Goal: Book appointment/travel/reservation

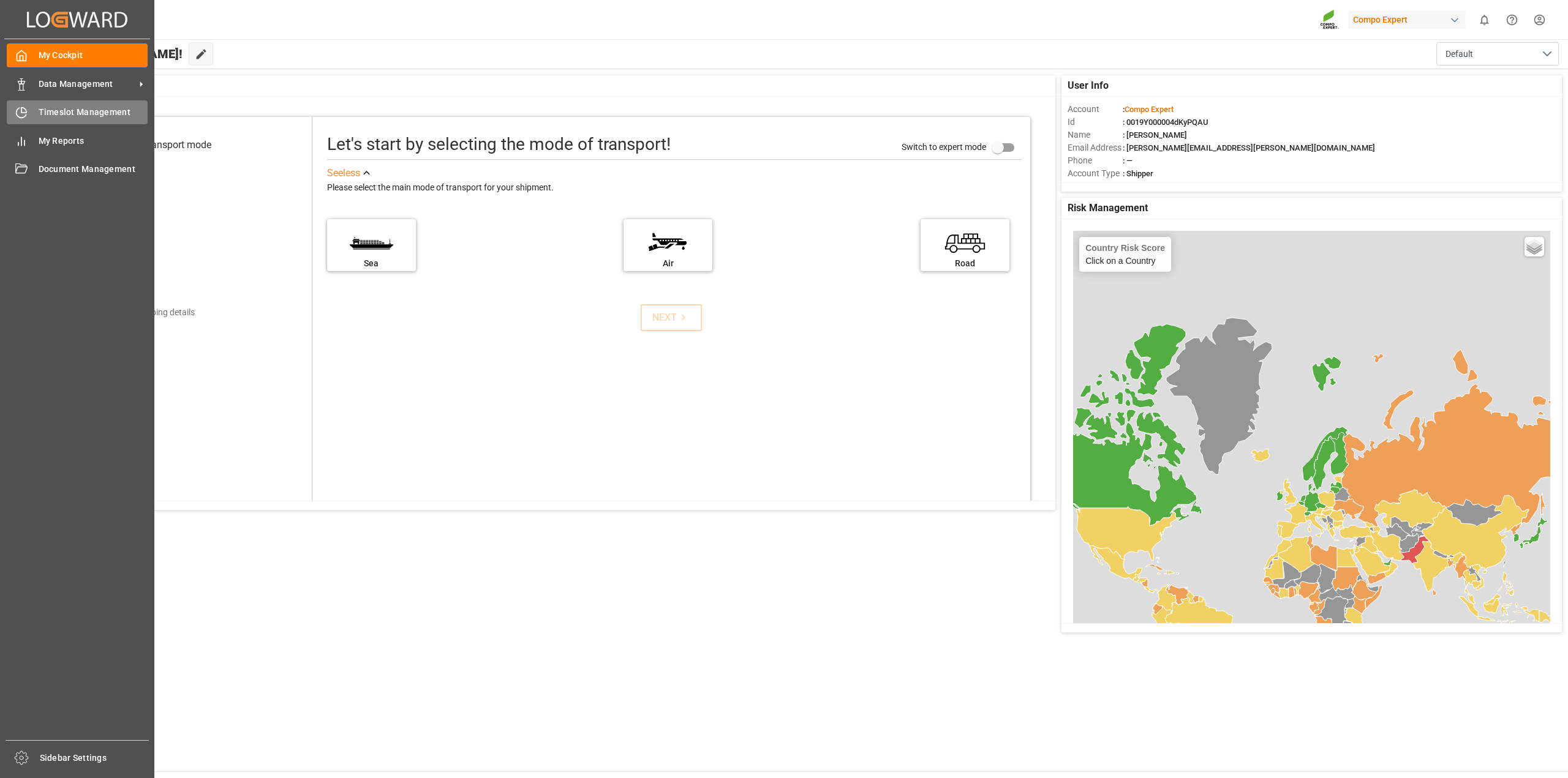
click at [68, 116] on span "Timeslot Management" at bounding box center [93, 113] width 109 height 13
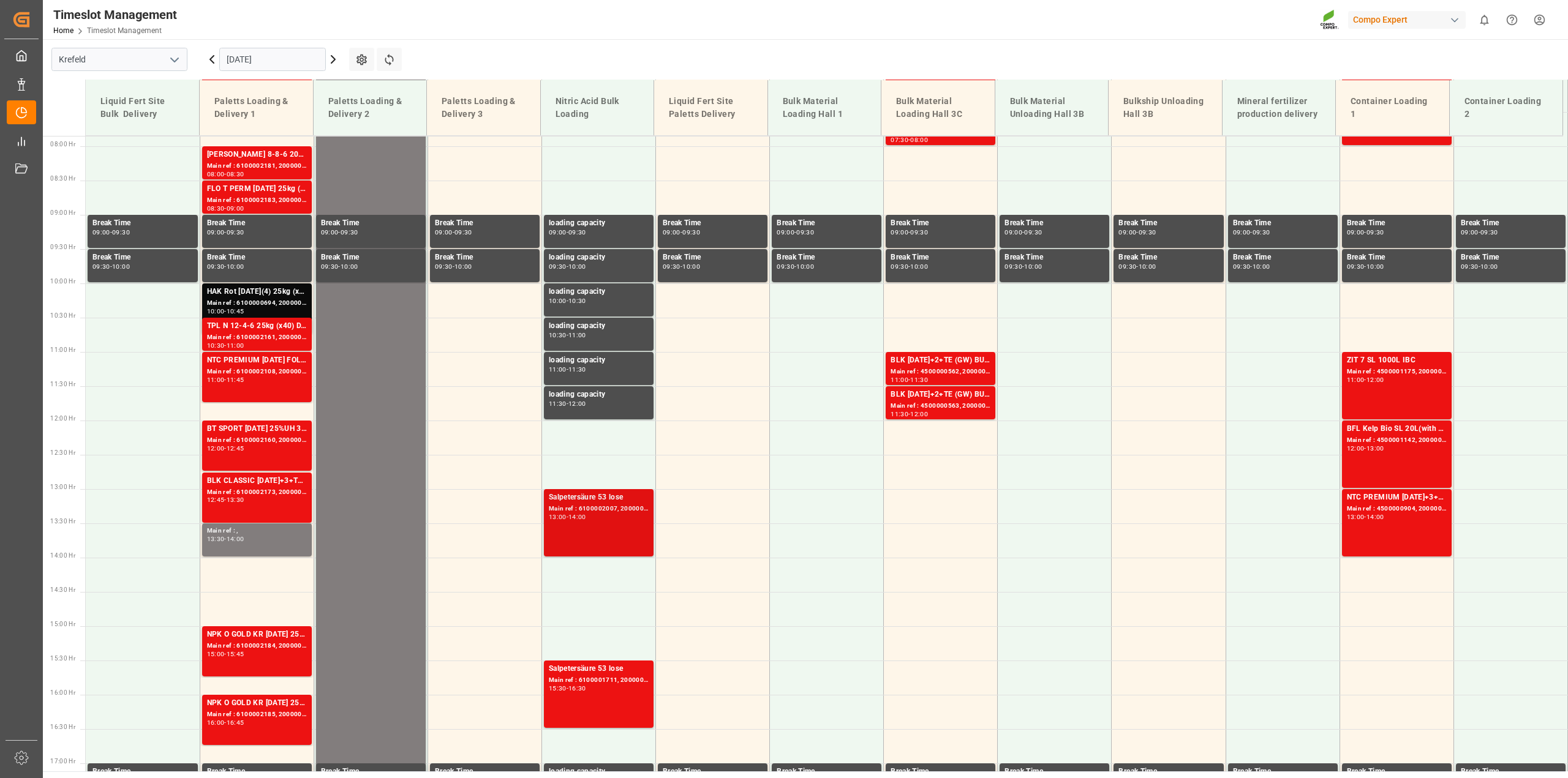
scroll to position [539, 0]
click at [214, 60] on icon at bounding box center [212, 59] width 15 height 15
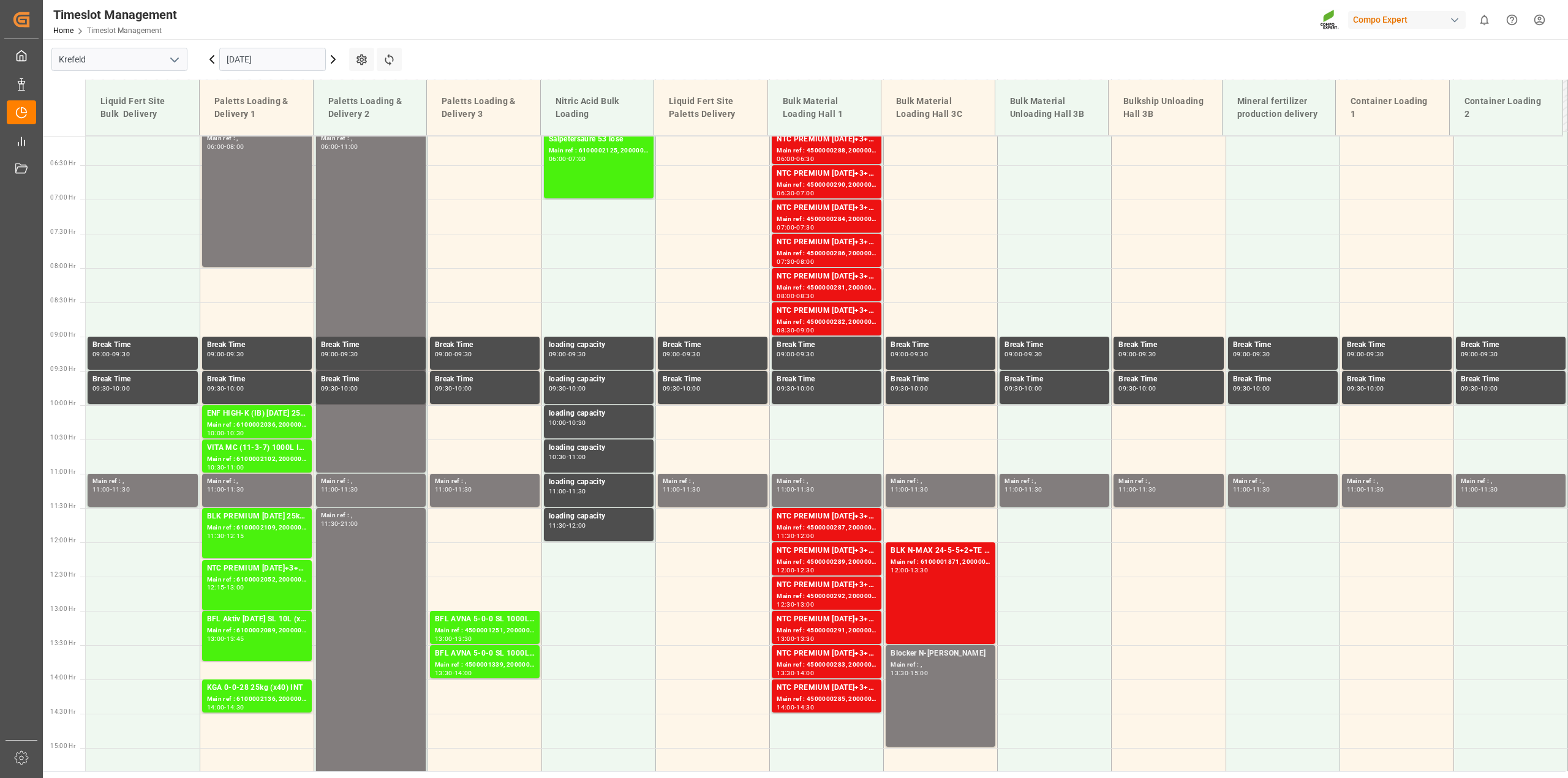
scroll to position [661, 0]
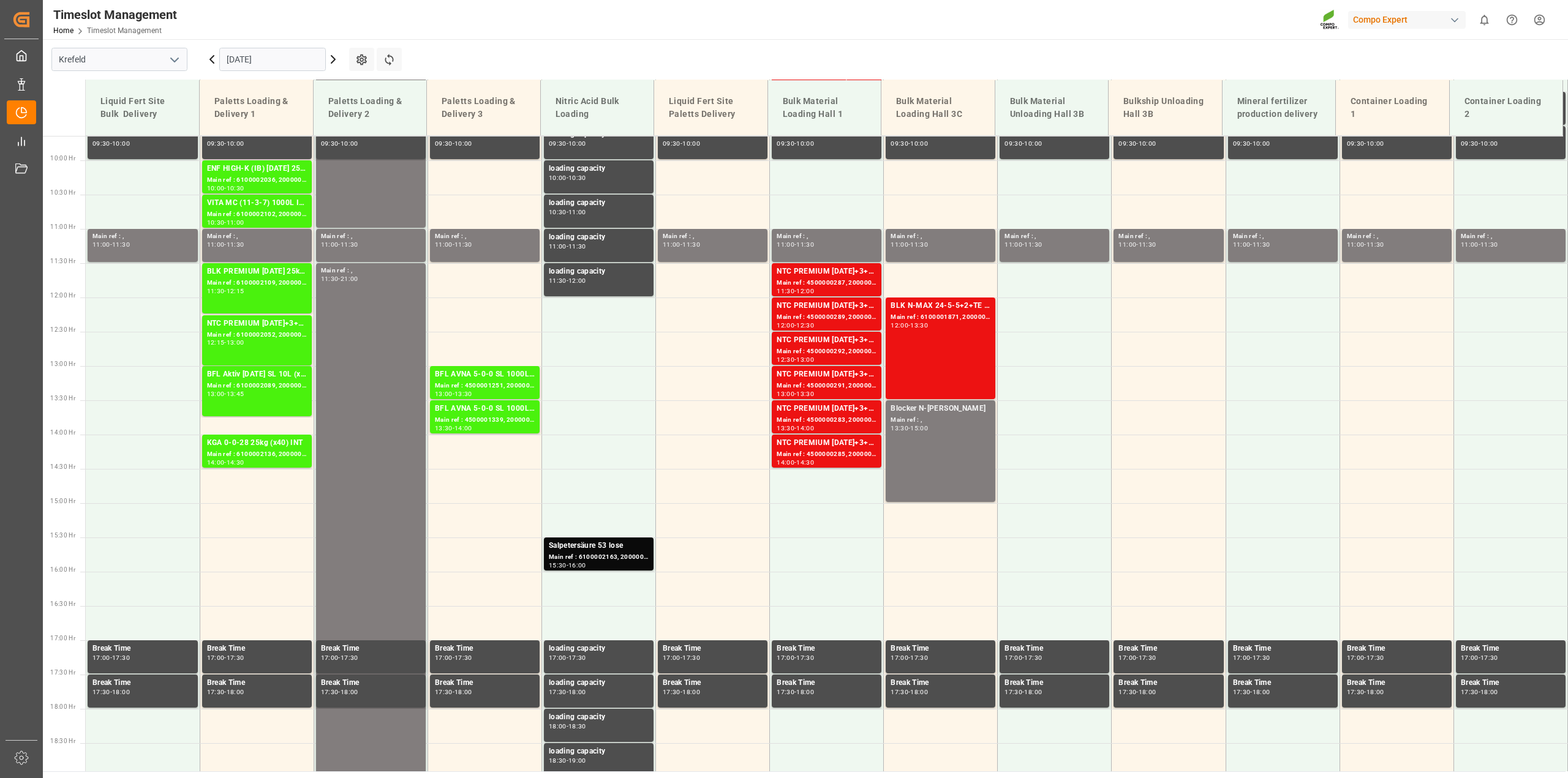
click at [319, 59] on input "[DATE]" at bounding box center [273, 59] width 107 height 24
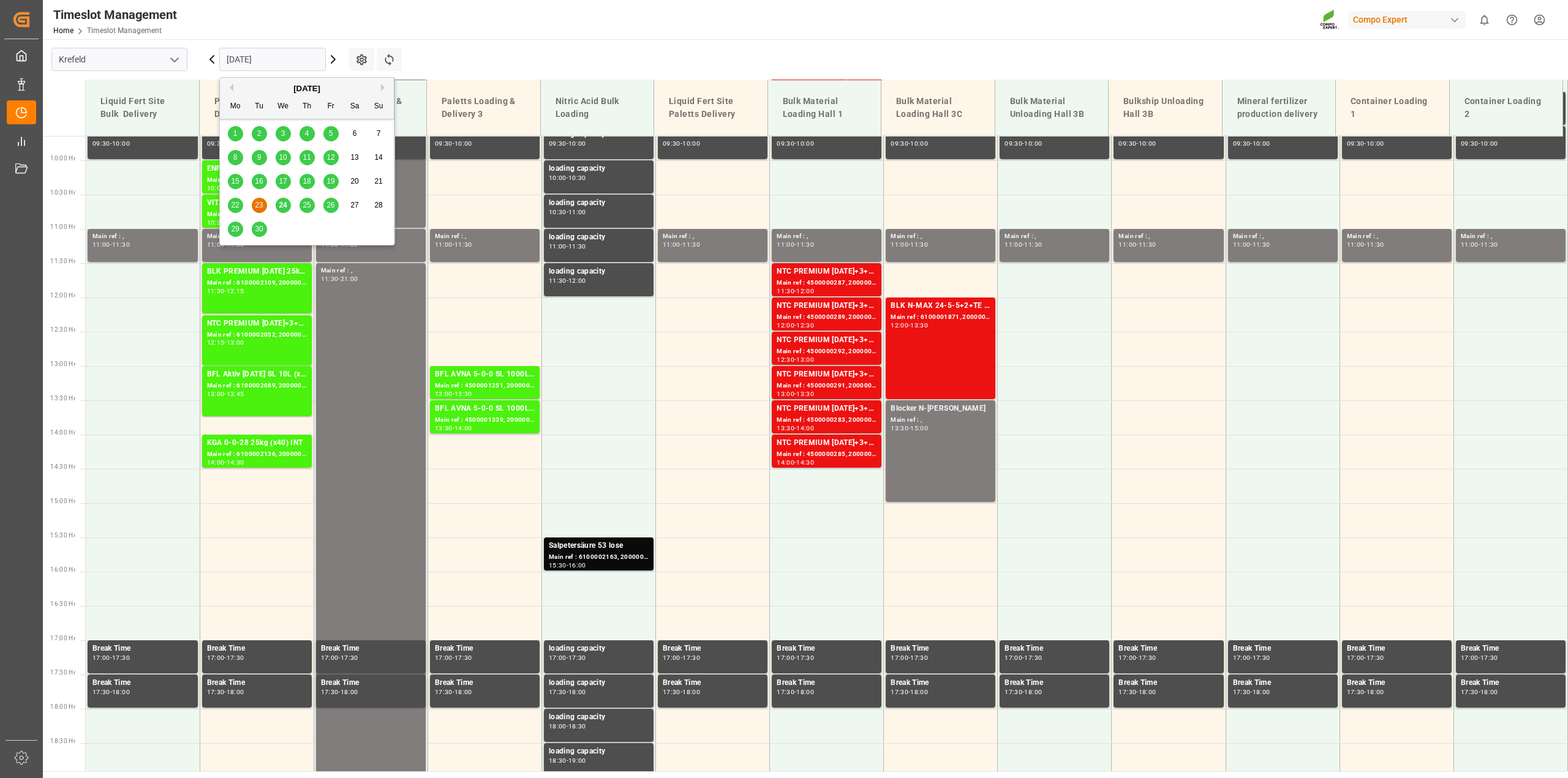
click at [306, 208] on span "25" at bounding box center [306, 205] width 8 height 8
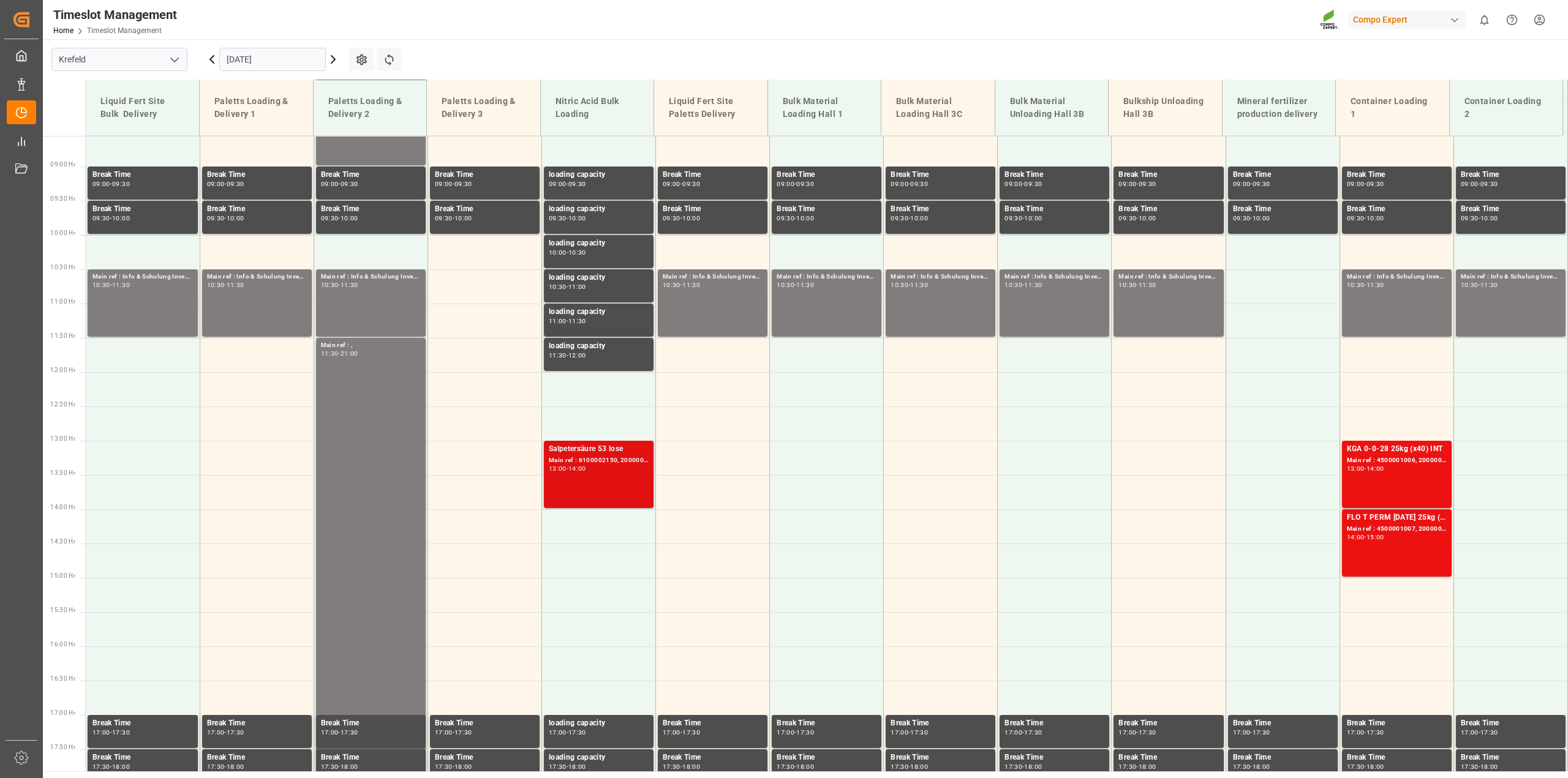
scroll to position [600, 0]
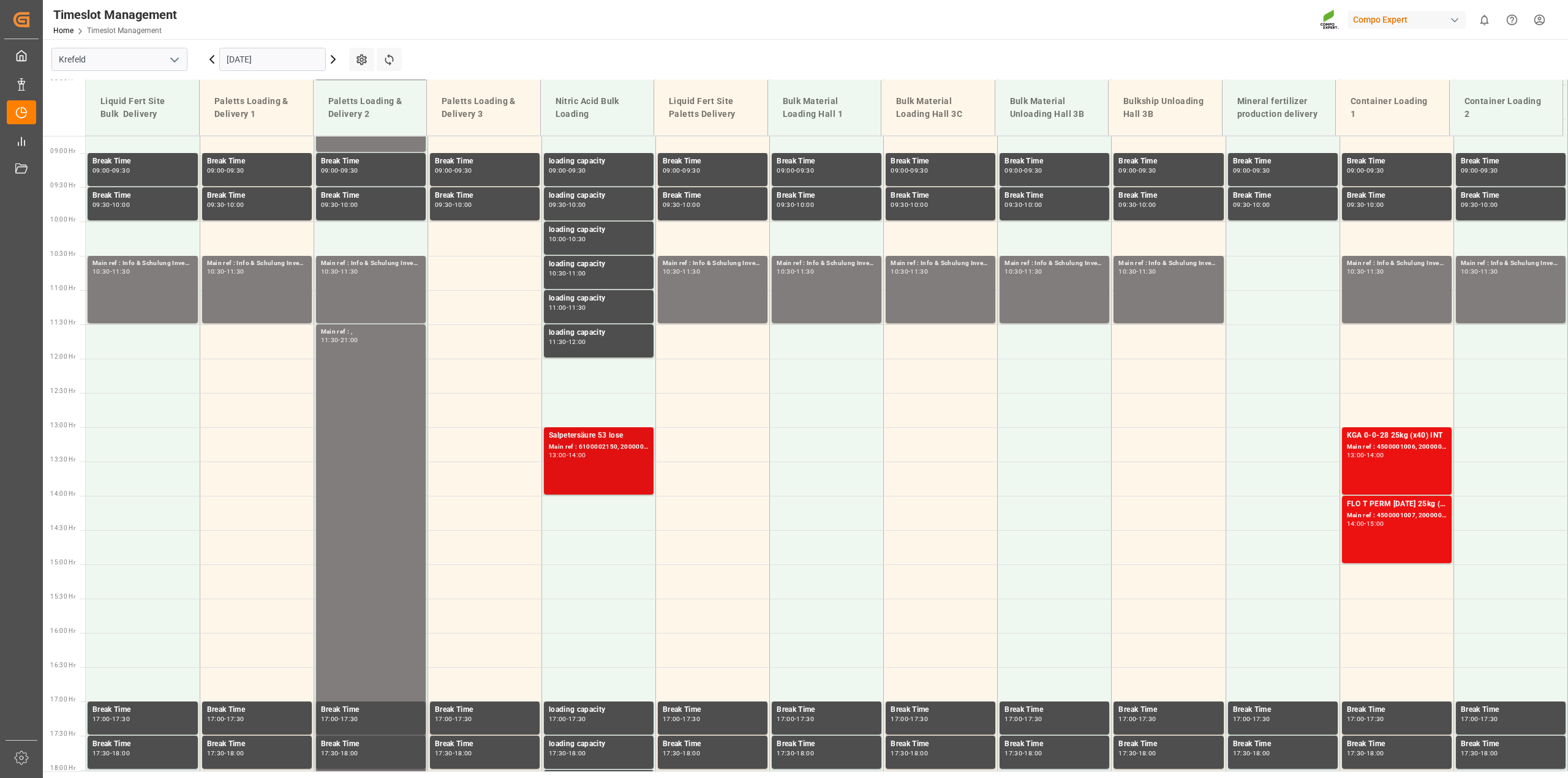
click at [611, 447] on div "Main ref : 6100002150, 2000001674" at bounding box center [598, 447] width 100 height 10
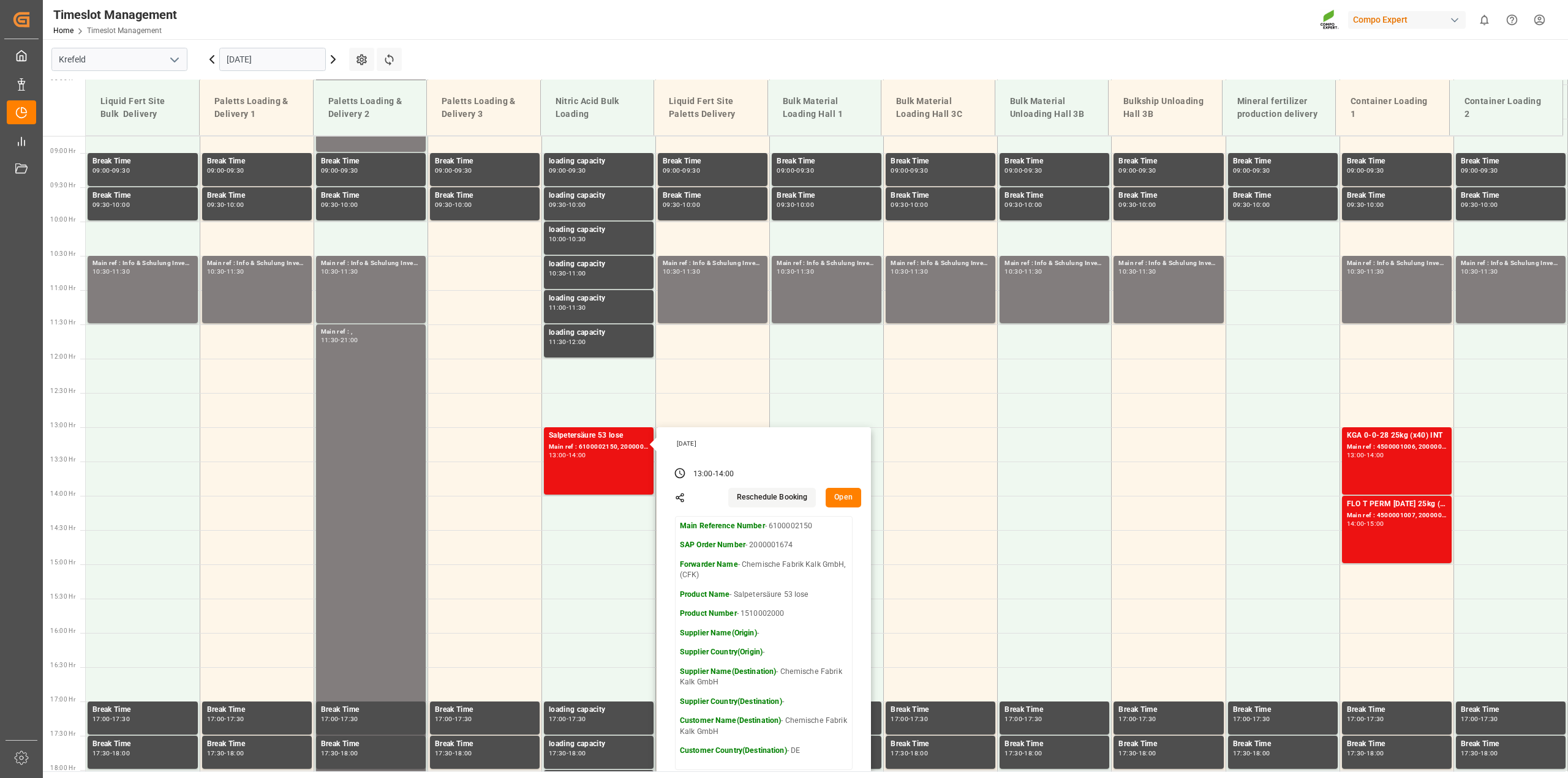
click at [208, 57] on icon at bounding box center [212, 59] width 15 height 15
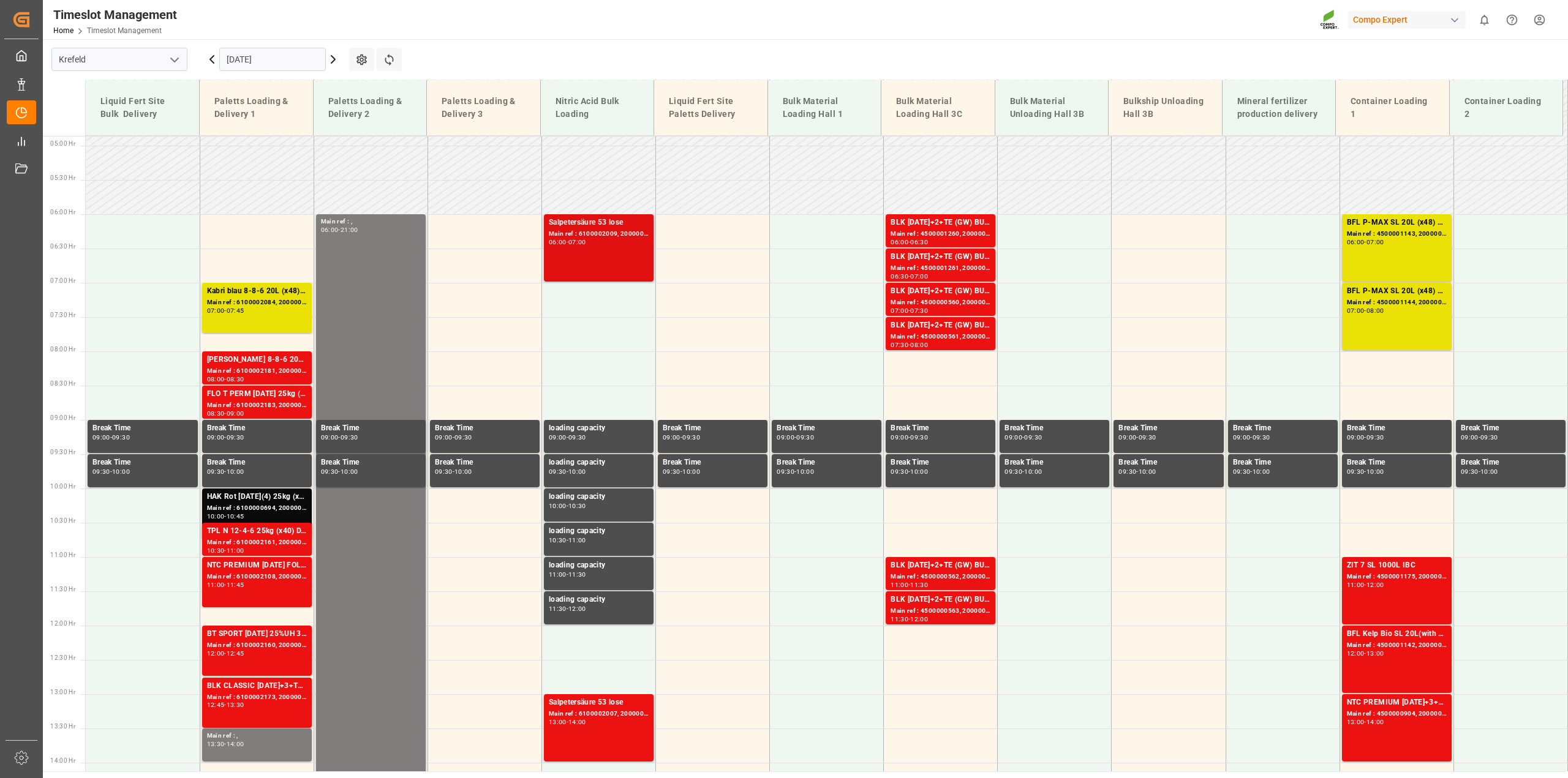
scroll to position [301, 0]
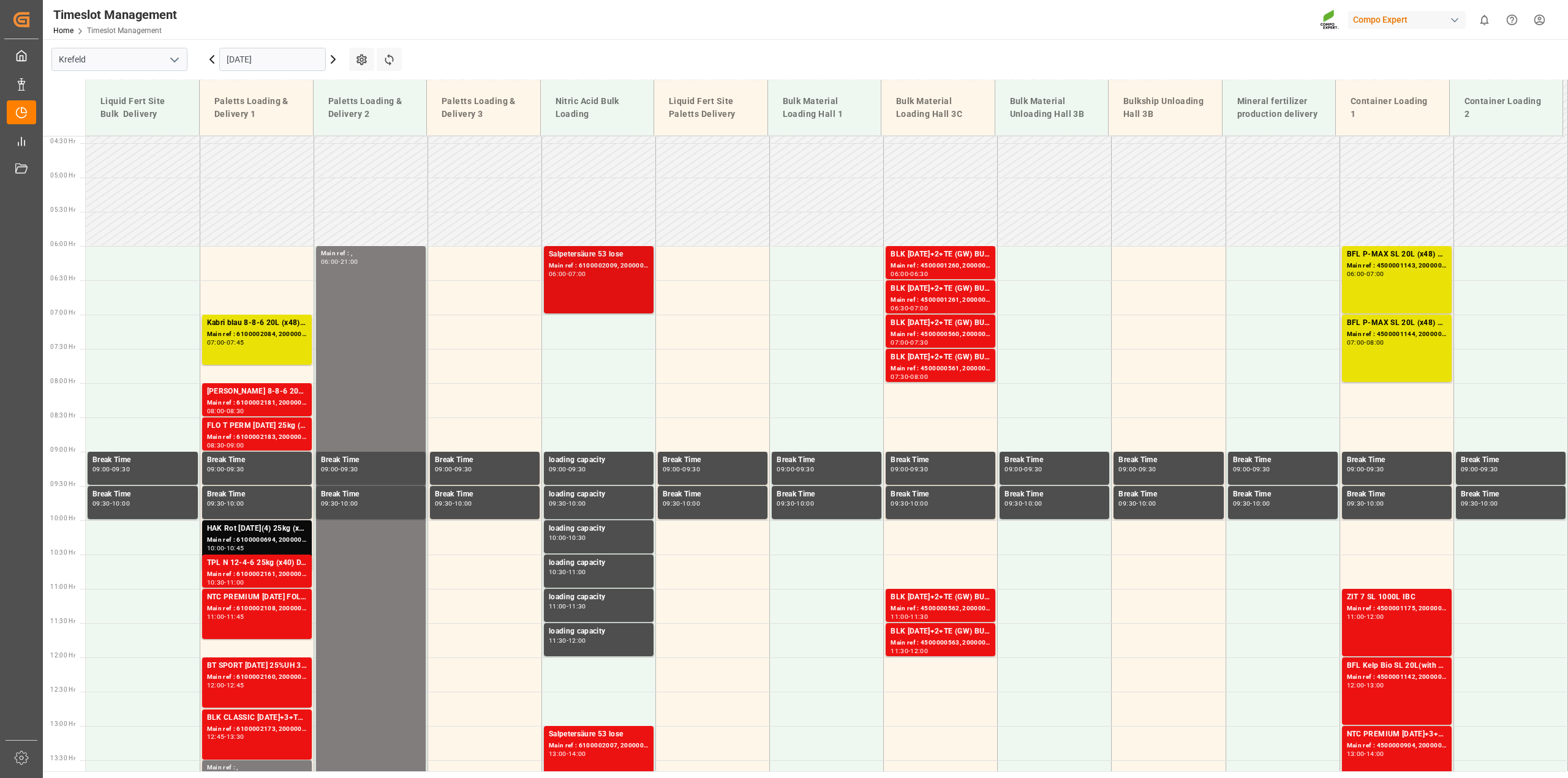
click at [569, 254] on div "Salpetersäure 53 lose" at bounding box center [598, 254] width 100 height 12
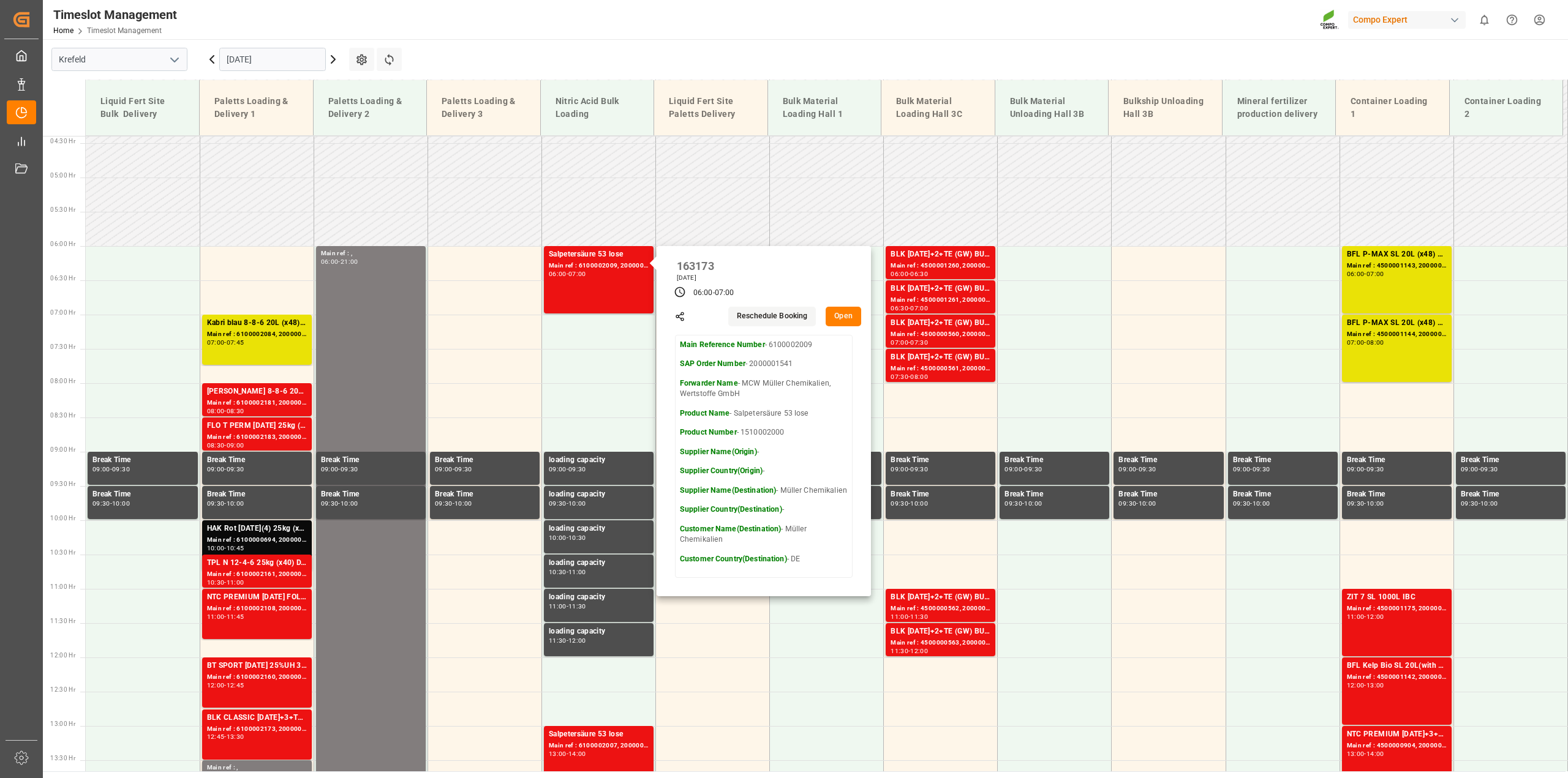
click at [762, 318] on button "Reschedule Booking" at bounding box center [772, 317] width 88 height 20
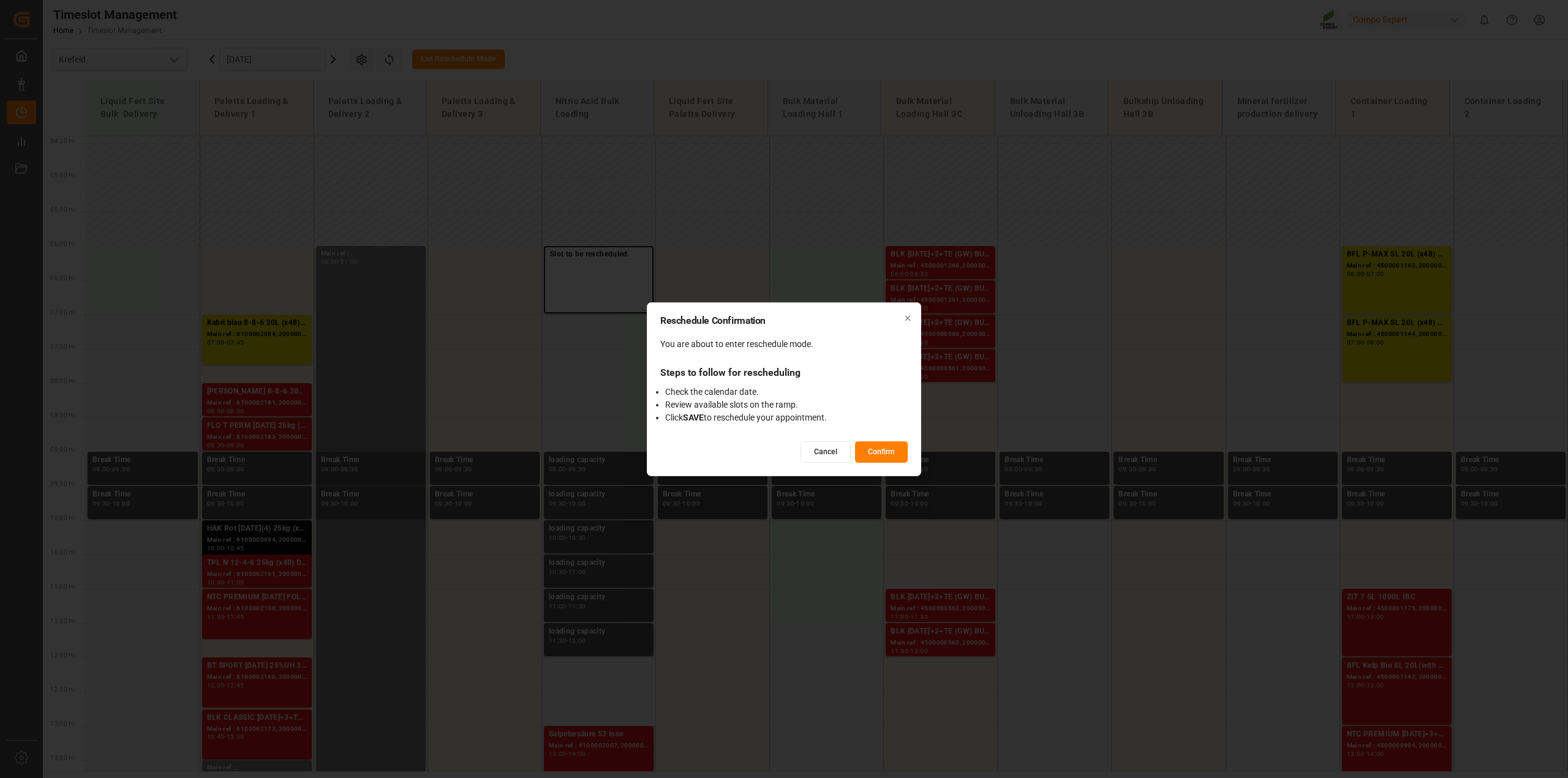
click at [906, 318] on icon "button" at bounding box center [907, 318] width 8 height 8
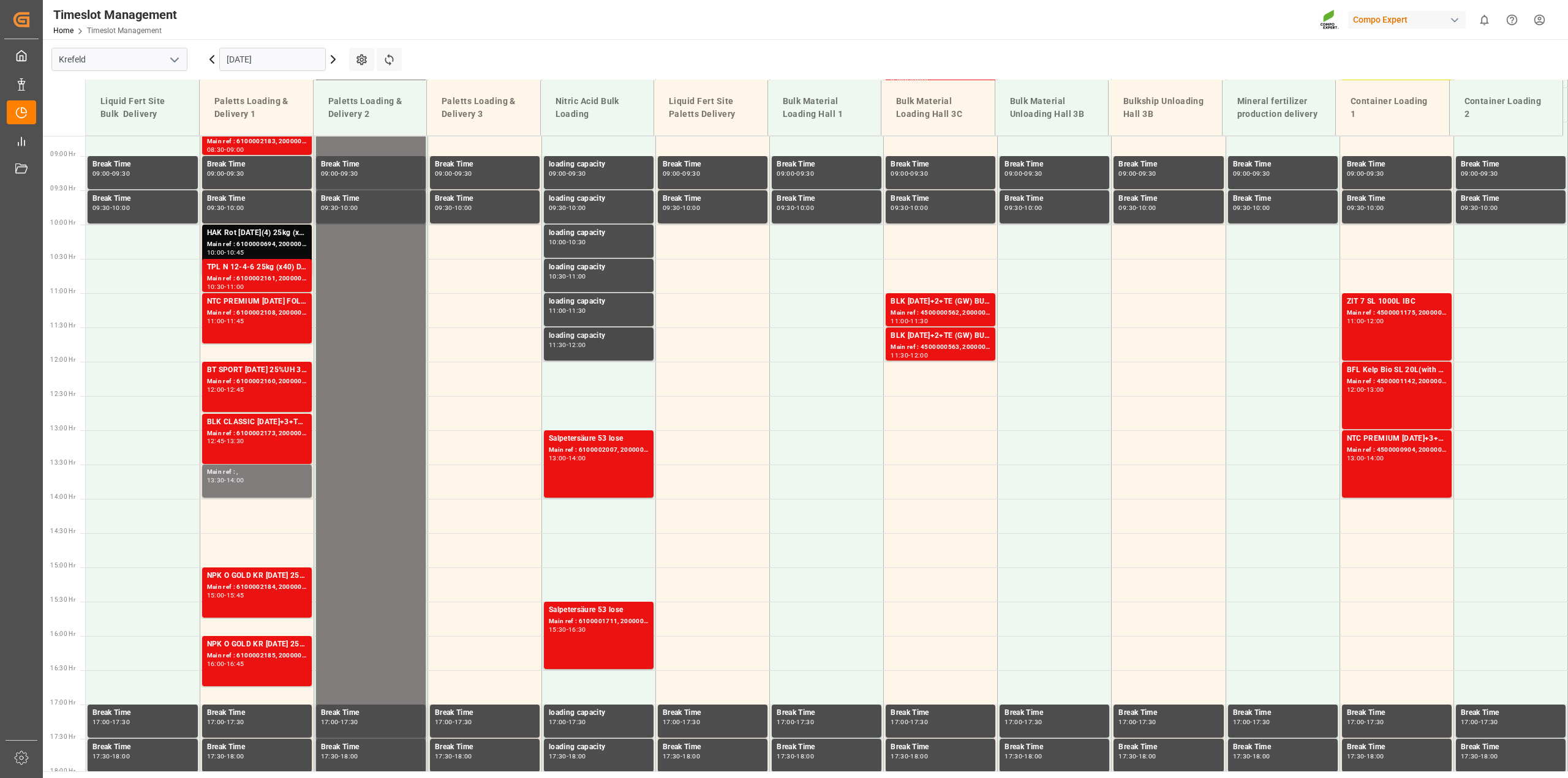
scroll to position [607, 0]
